Goal: Information Seeking & Learning: Learn about a topic

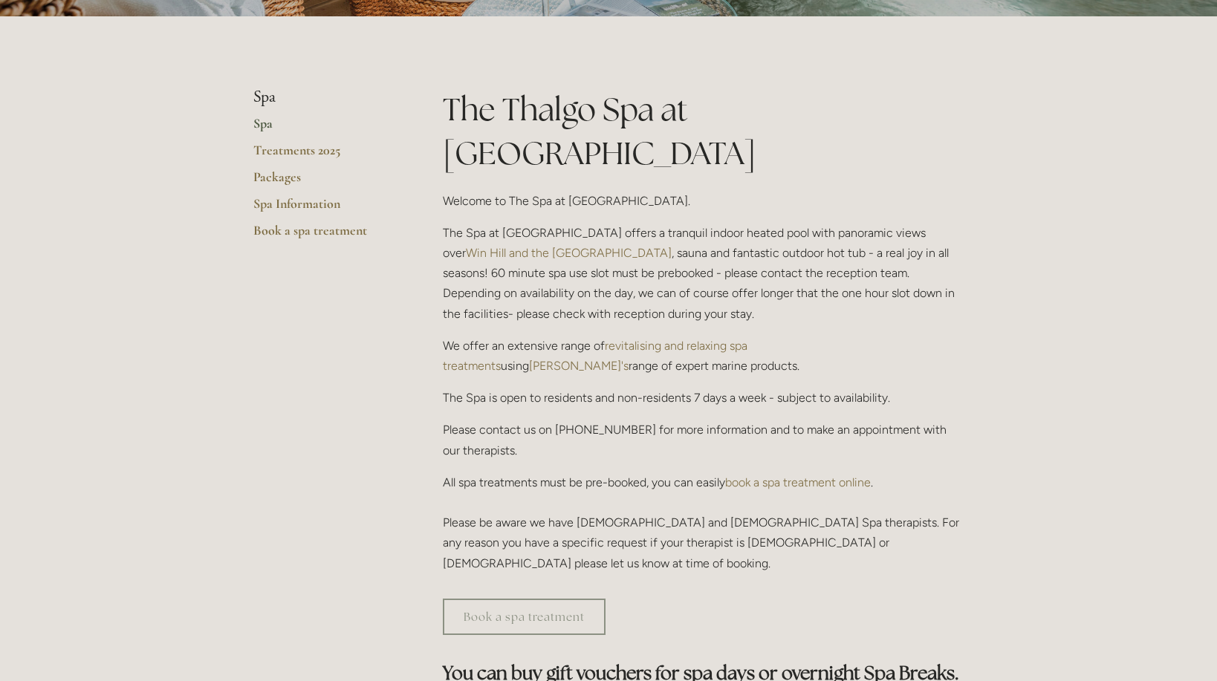
scroll to position [297, 0]
click at [272, 172] on link "Packages" at bounding box center [324, 180] width 142 height 27
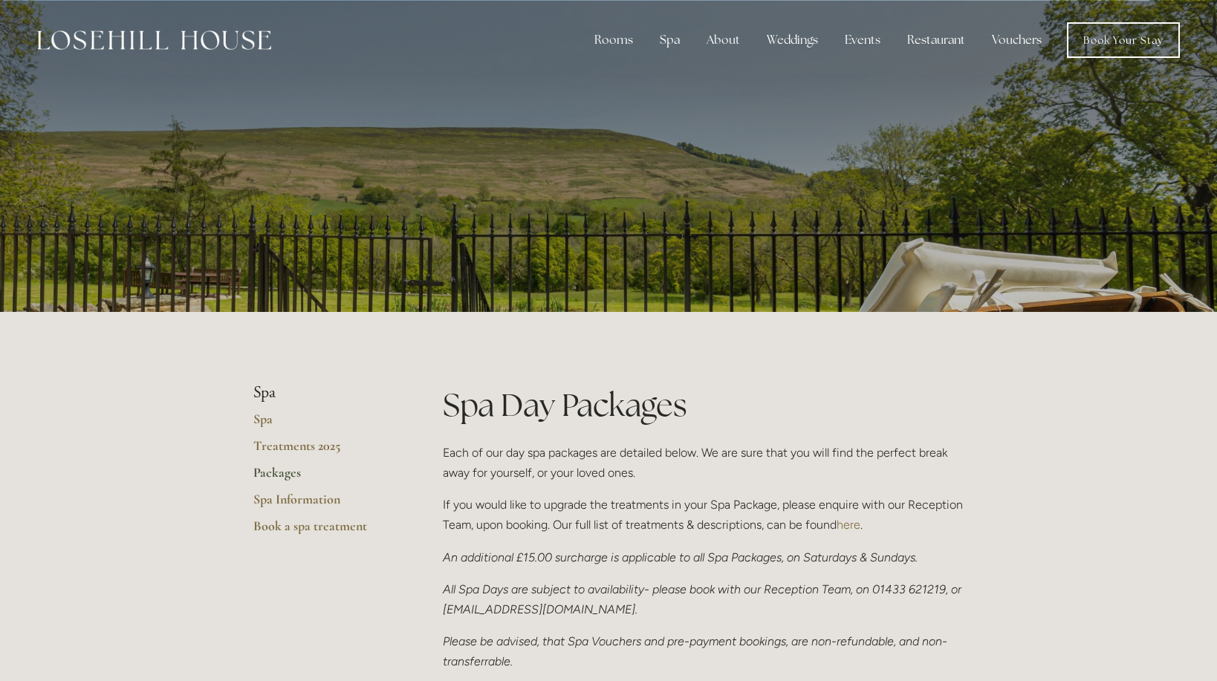
scroll to position [51, 0]
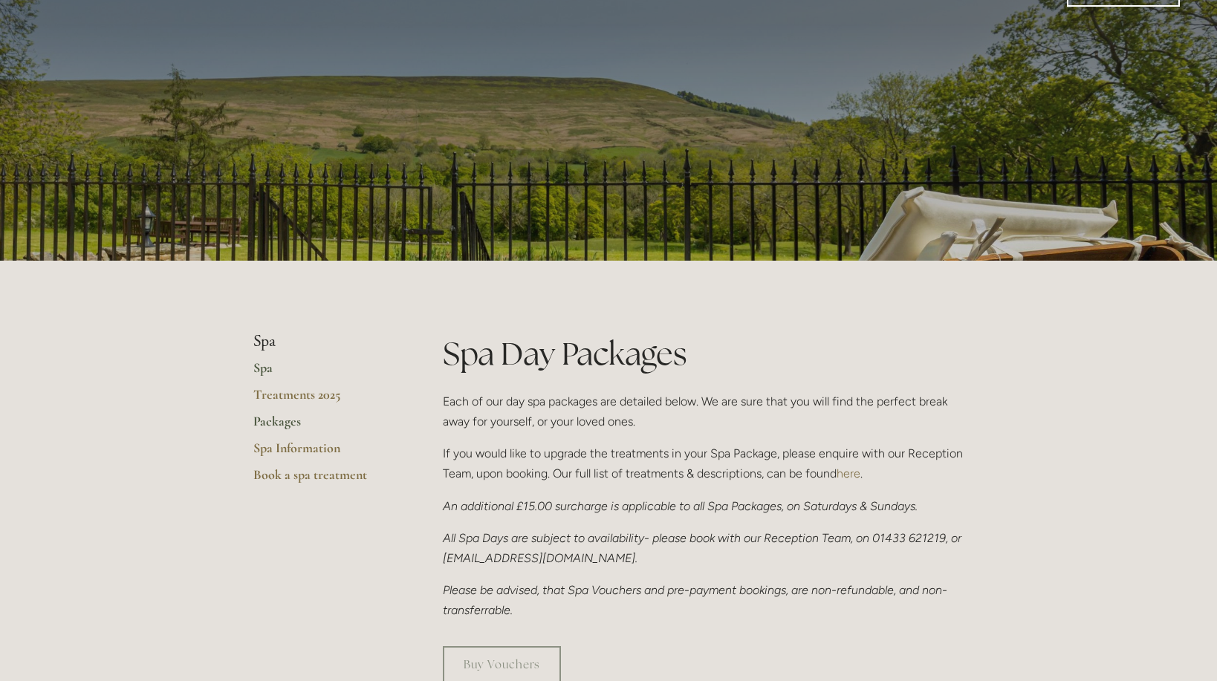
click at [263, 369] on link "Spa" at bounding box center [324, 373] width 142 height 27
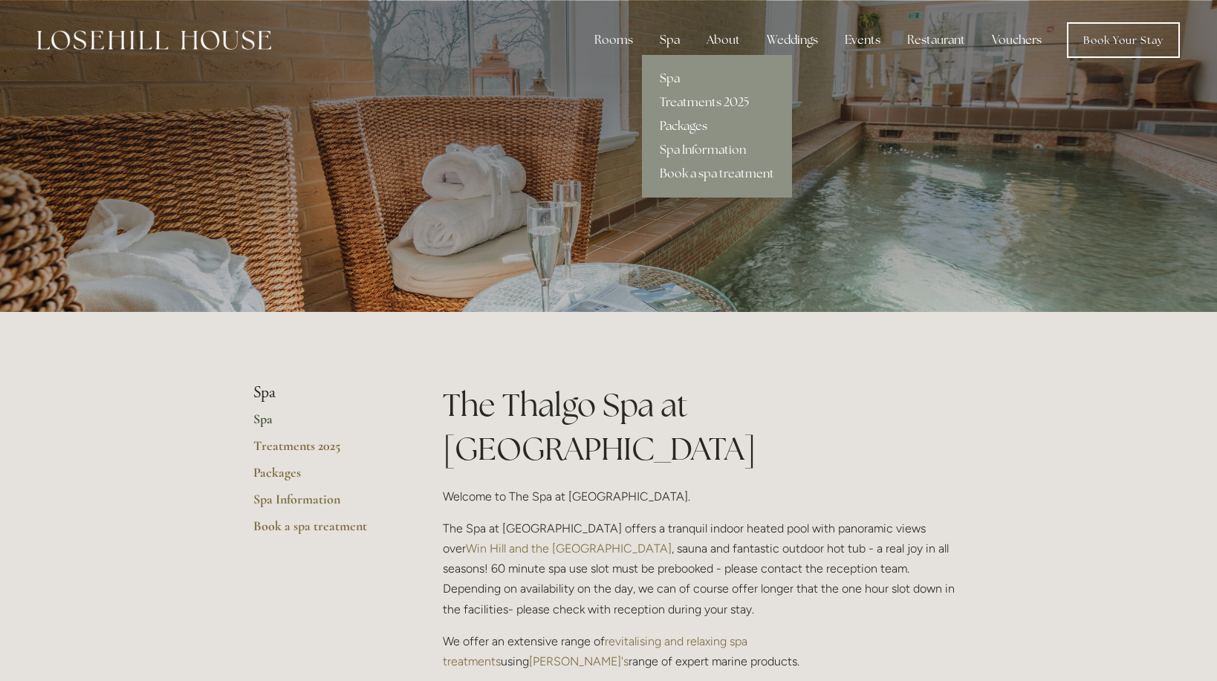
click at [672, 37] on div "Spa" at bounding box center [670, 40] width 44 height 30
click at [686, 151] on link "Spa Information" at bounding box center [717, 150] width 150 height 24
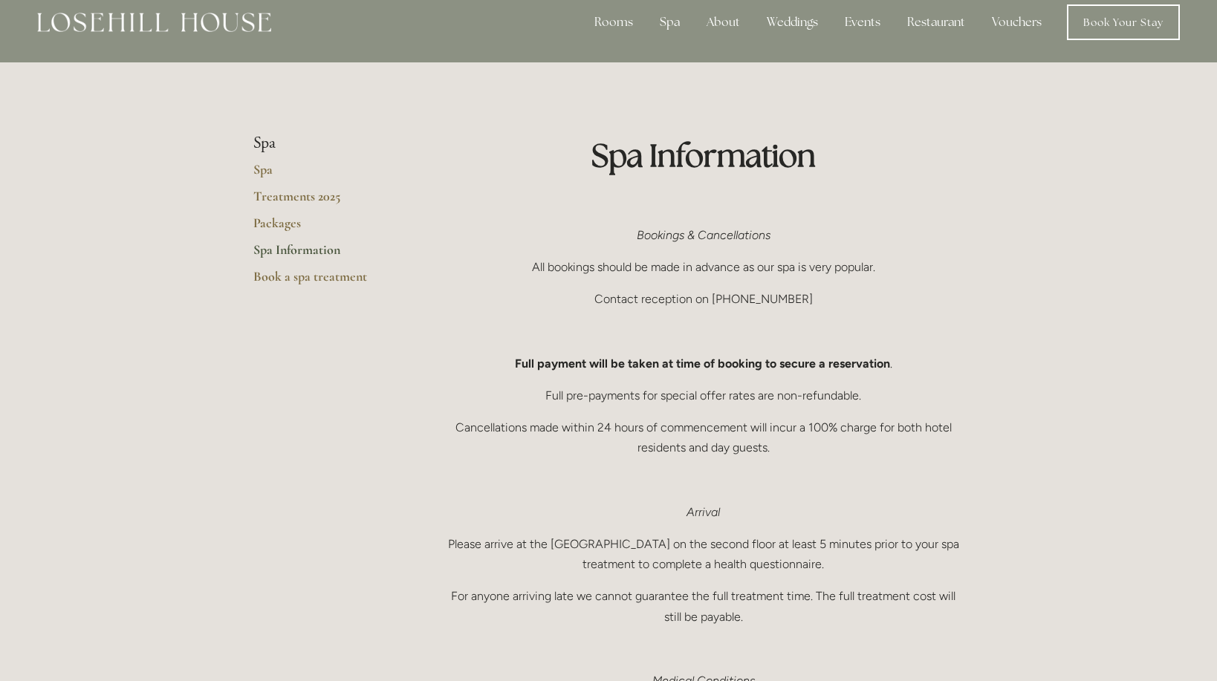
scroll to position [19, 0]
click at [269, 192] on link "Treatments 2025" at bounding box center [324, 200] width 142 height 27
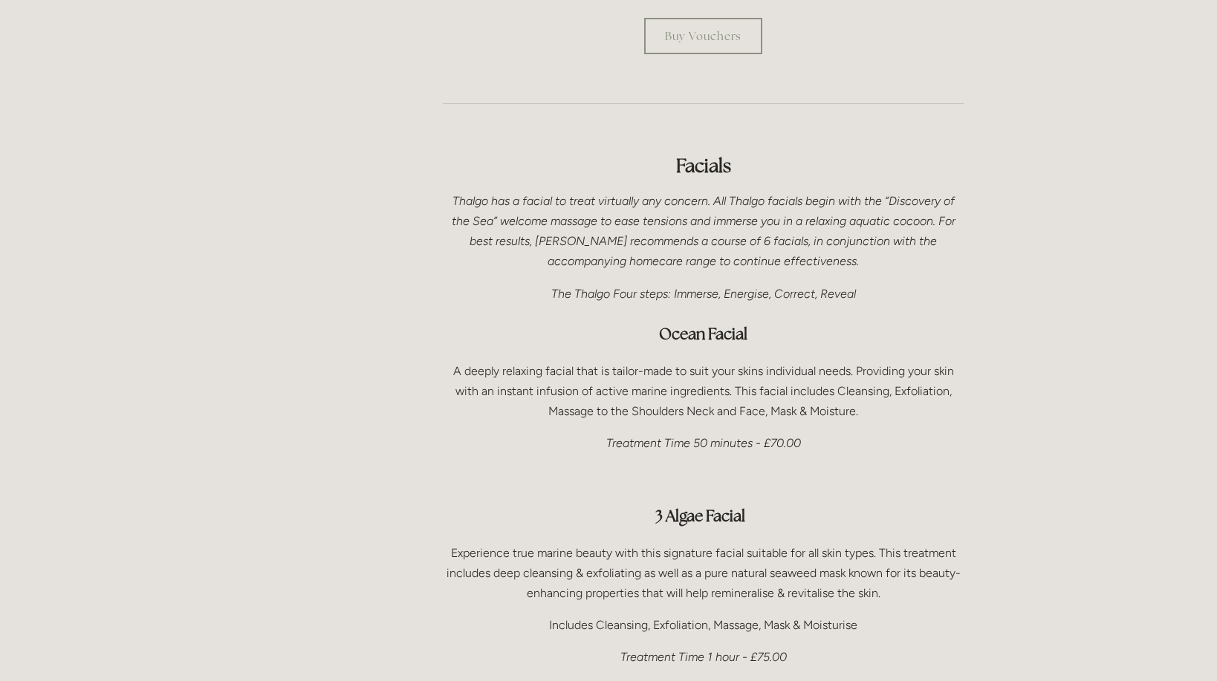
scroll to position [524, 0]
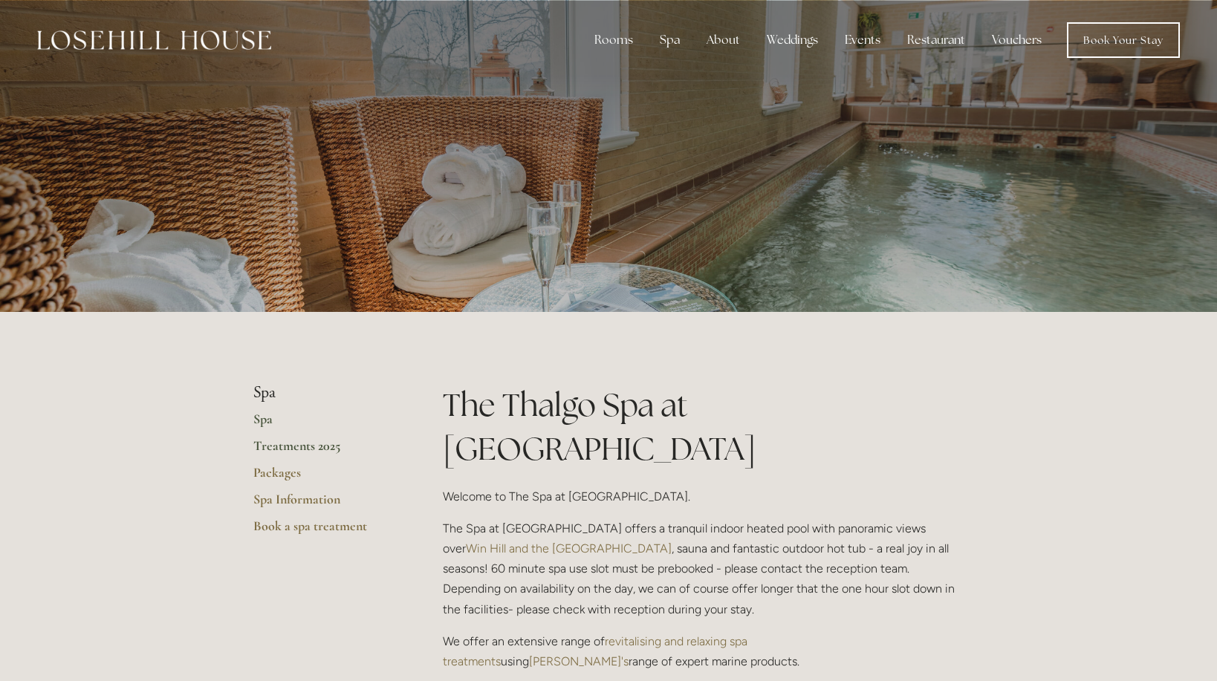
click at [288, 452] on link "Treatments 2025" at bounding box center [324, 451] width 142 height 27
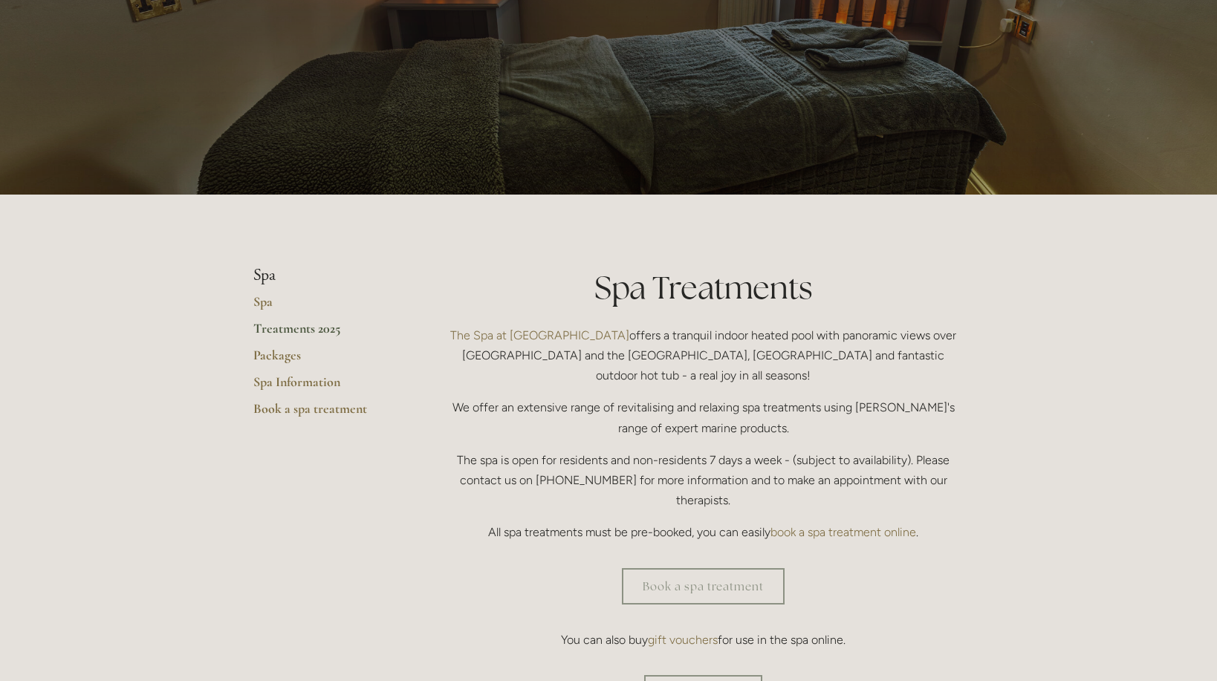
scroll to position [154, 0]
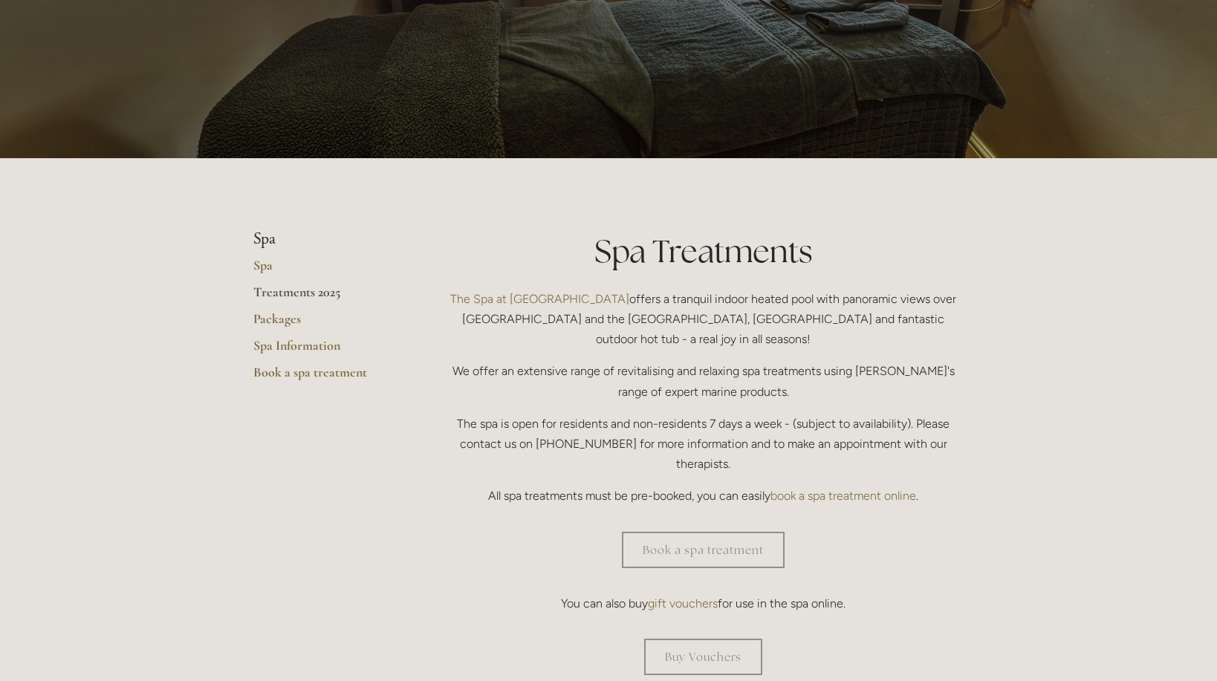
click at [285, 309] on link "Treatments 2025" at bounding box center [324, 297] width 142 height 27
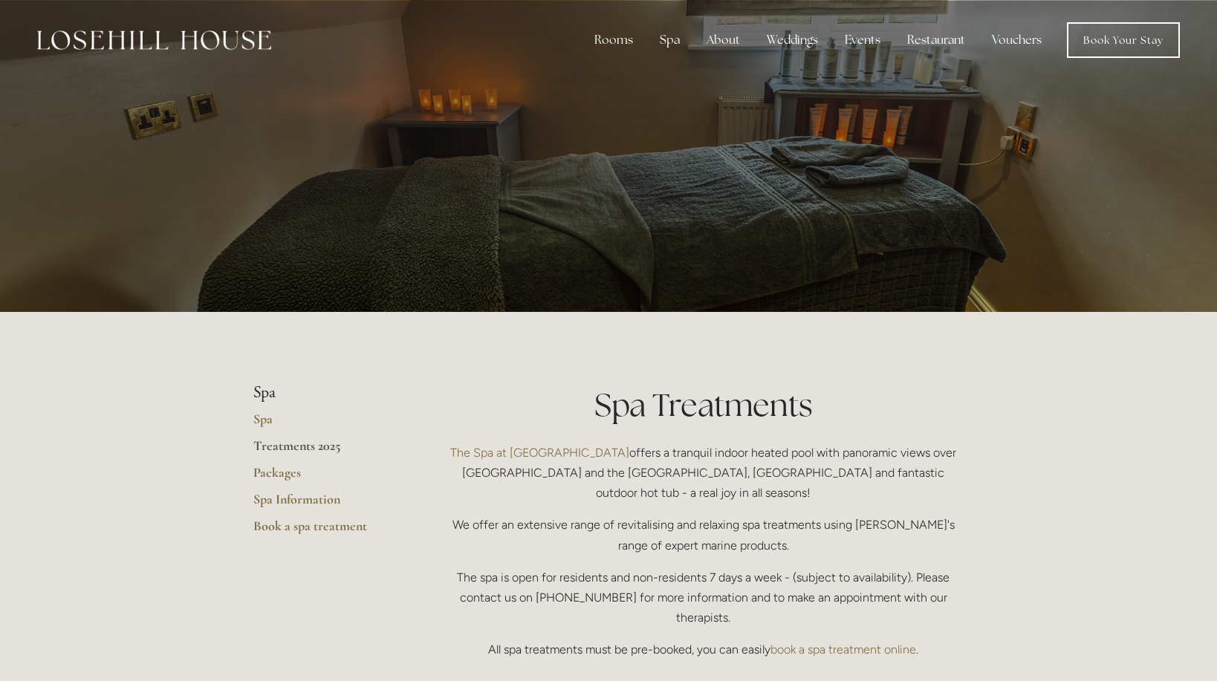
click at [282, 471] on link "Packages" at bounding box center [324, 477] width 142 height 27
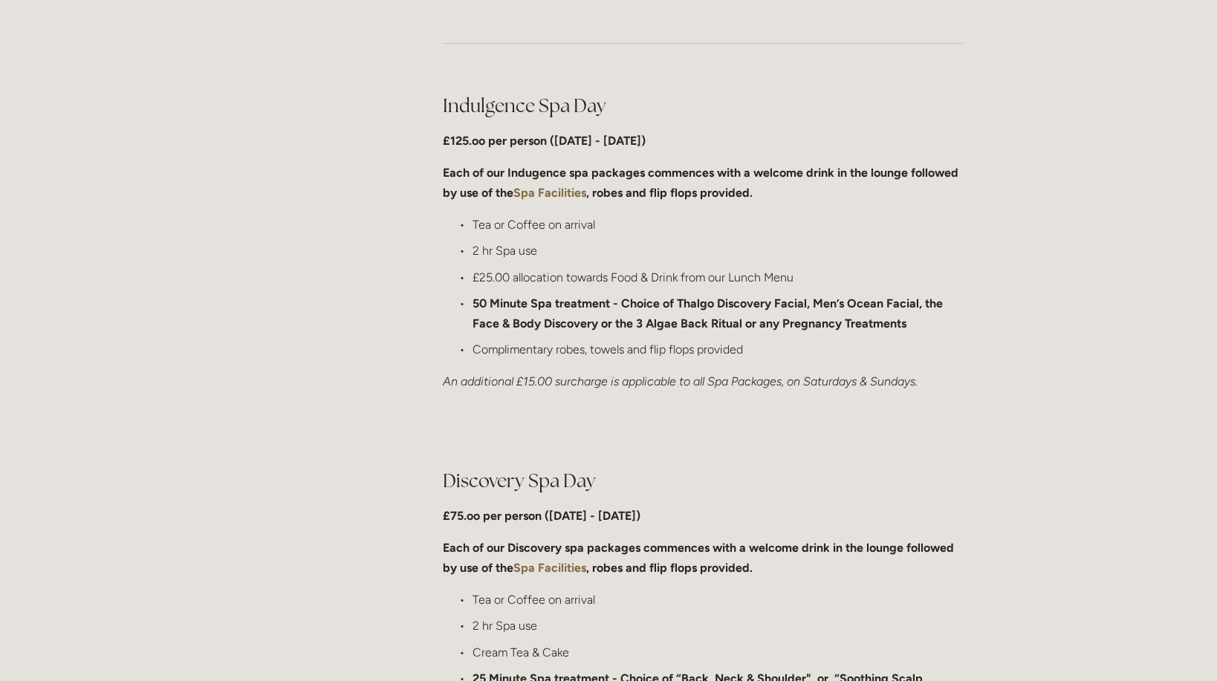
scroll to position [738, 0]
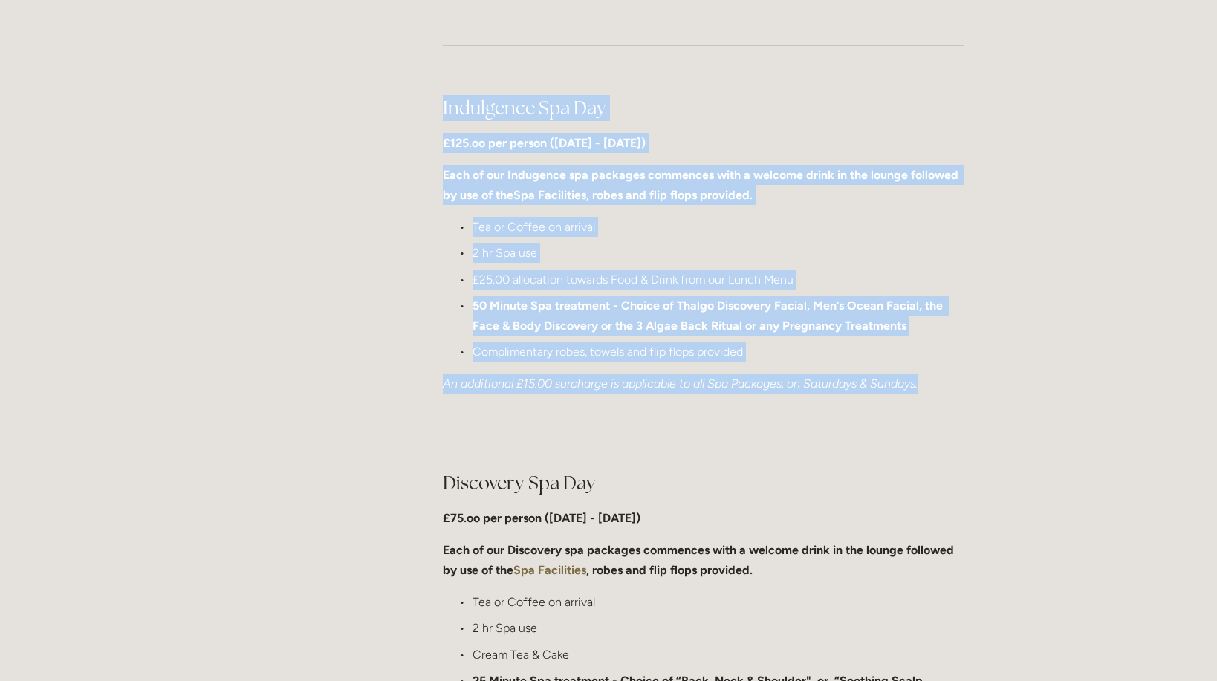
drag, startPoint x: 441, startPoint y: 106, endPoint x: 931, endPoint y: 383, distance: 562.9
click at [931, 383] on div "Indulgence Spa Day £125.oo per person (Monday - Friday) Each of our Indugence s…" at bounding box center [703, 244] width 546 height 325
click at [941, 337] on ul "Tea or Coffee on arrival 2 hr Spa use £25.00 allocation towards Food & Drink fr…" at bounding box center [703, 289] width 521 height 145
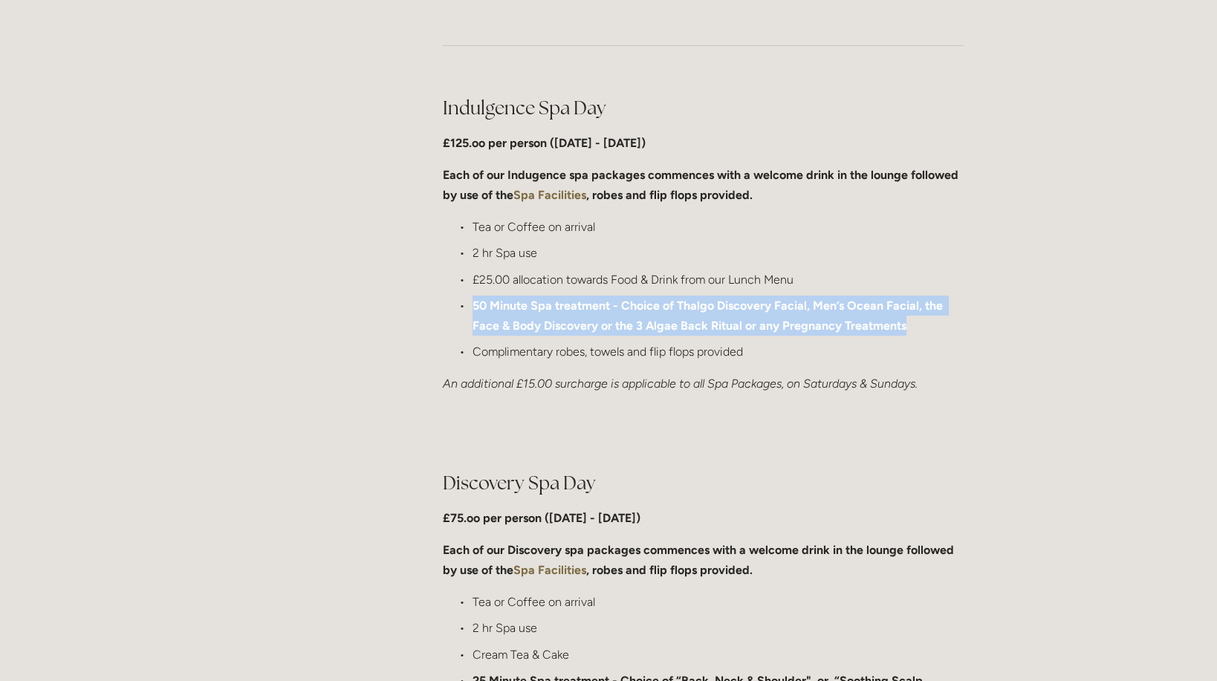
drag, startPoint x: 479, startPoint y: 303, endPoint x: 958, endPoint y: 322, distance: 478.9
click at [958, 322] on p "50 Minute Spa treatment - Choice of Thalgo Discovery Facial, Men’s Ocean Facial…" at bounding box center [718, 316] width 491 height 40
click at [925, 326] on p "50 Minute Spa treatment - Choice of Thalgo Discovery Facial, Men’s Ocean Facial…" at bounding box center [718, 316] width 491 height 40
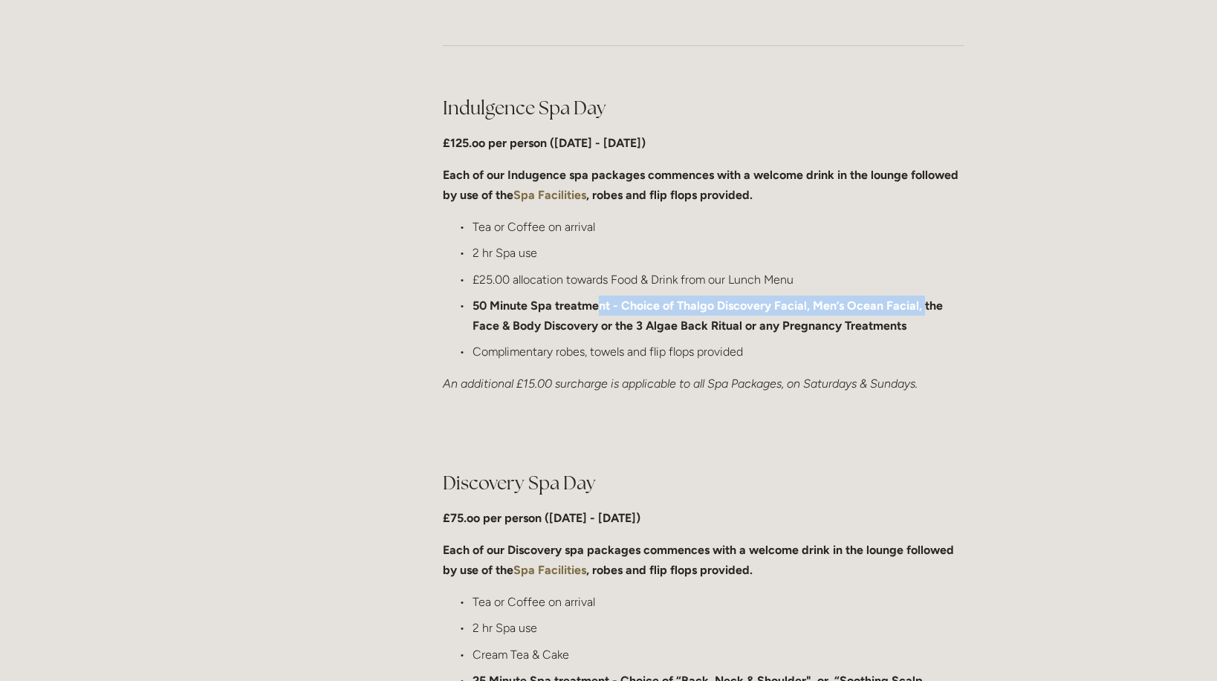
drag, startPoint x: 921, startPoint y: 302, endPoint x: 597, endPoint y: 316, distance: 323.5
click at [597, 316] on p "50 Minute Spa treatment - Choice of Thalgo Discovery Facial, Men’s Ocean Facial…" at bounding box center [718, 316] width 491 height 40
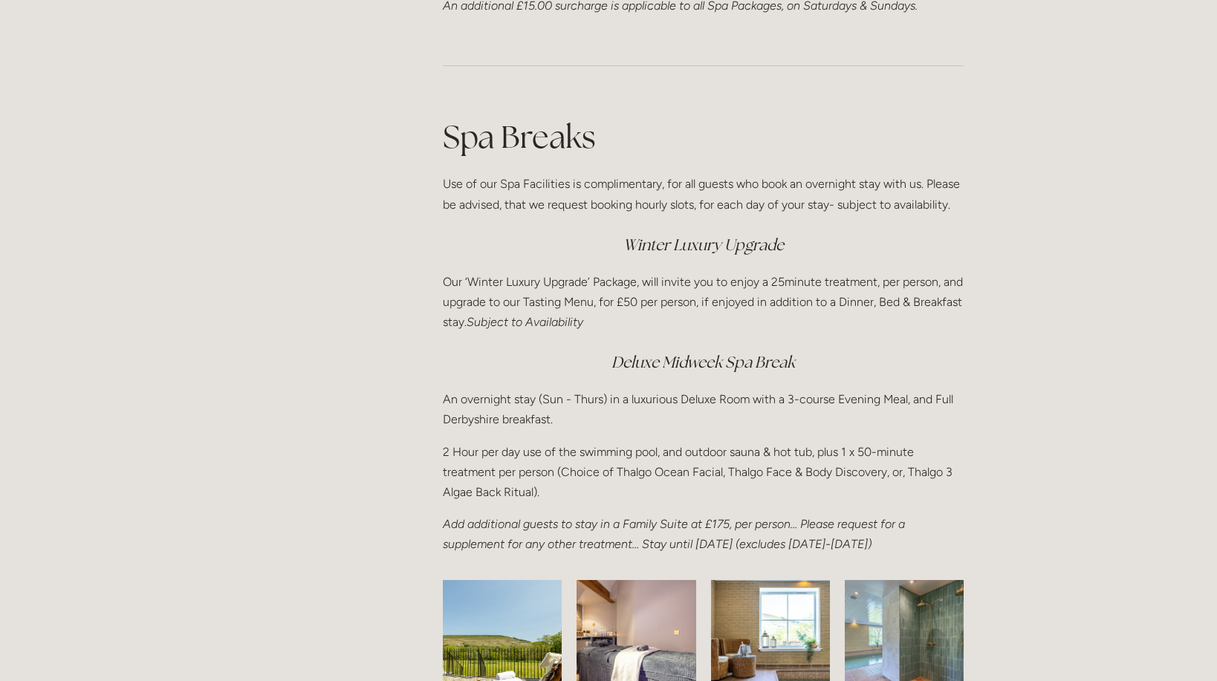
scroll to position [1848, 0]
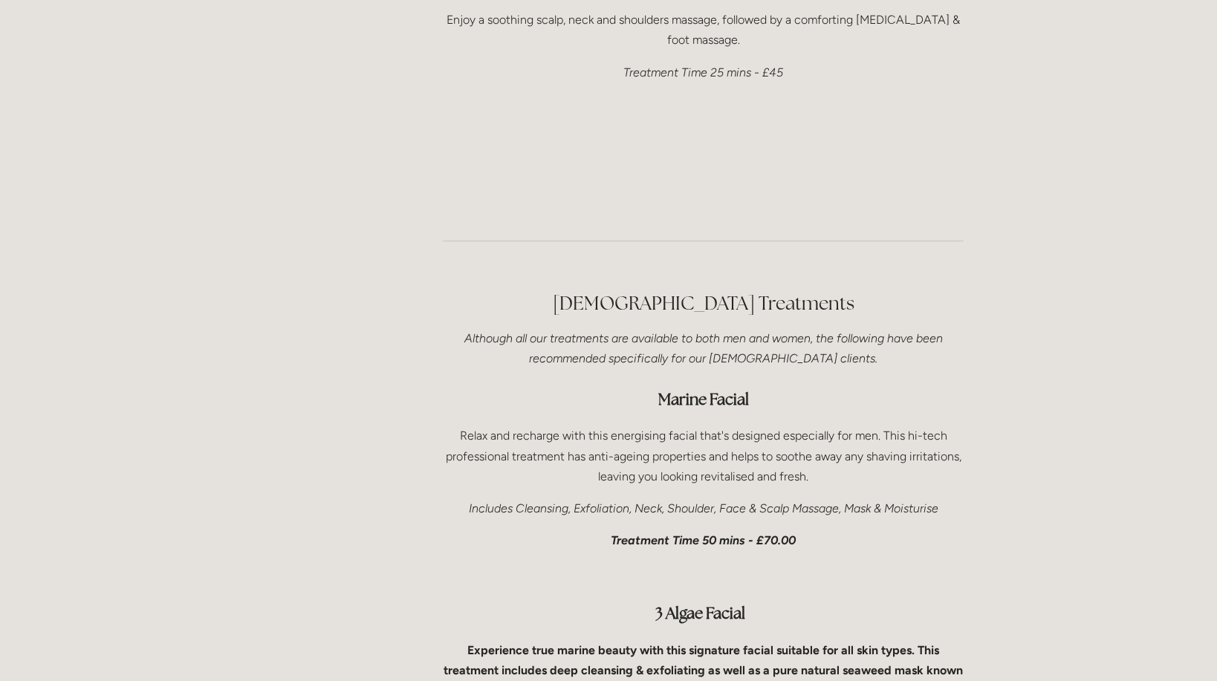
scroll to position [5588, 0]
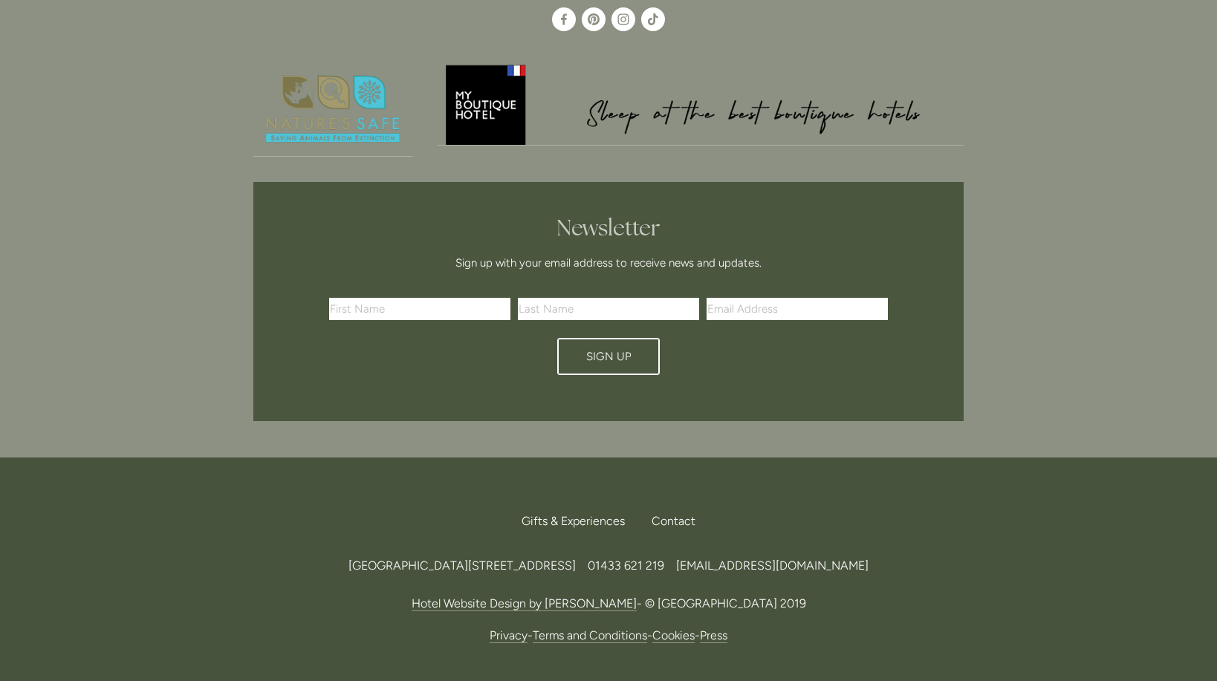
click at [852, 559] on span "[EMAIL_ADDRESS][DOMAIN_NAME]" at bounding box center [772, 566] width 192 height 14
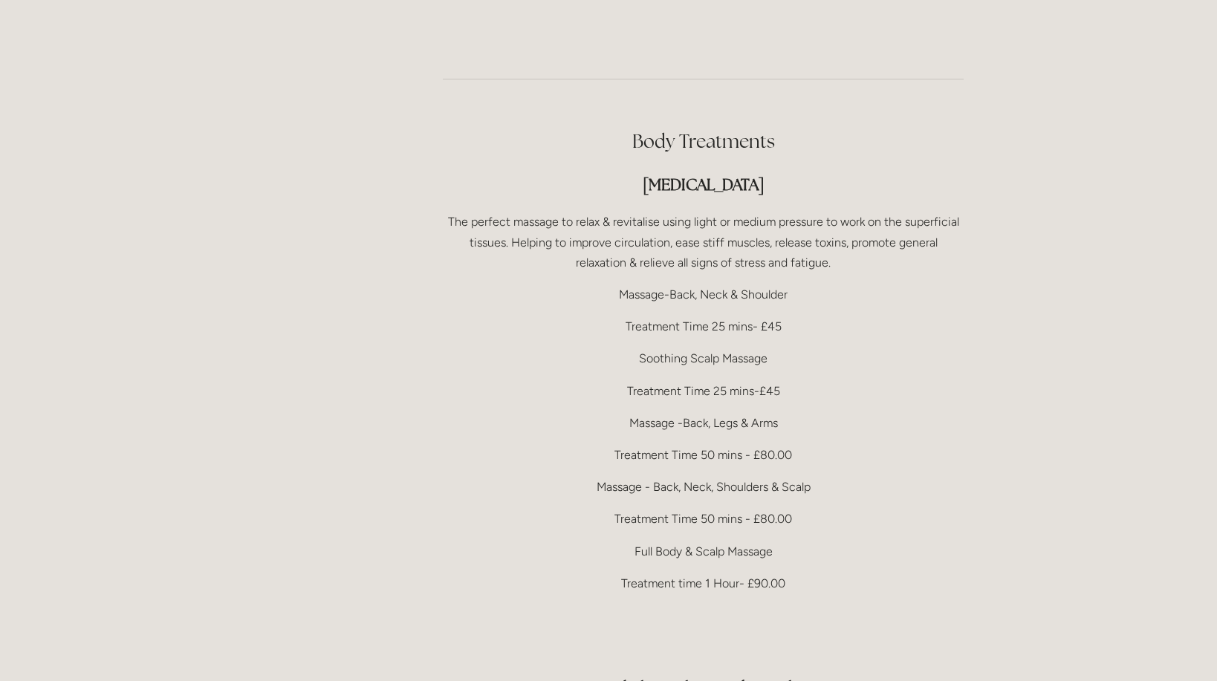
scroll to position [2847, 0]
